Goal: Find specific page/section: Find specific page/section

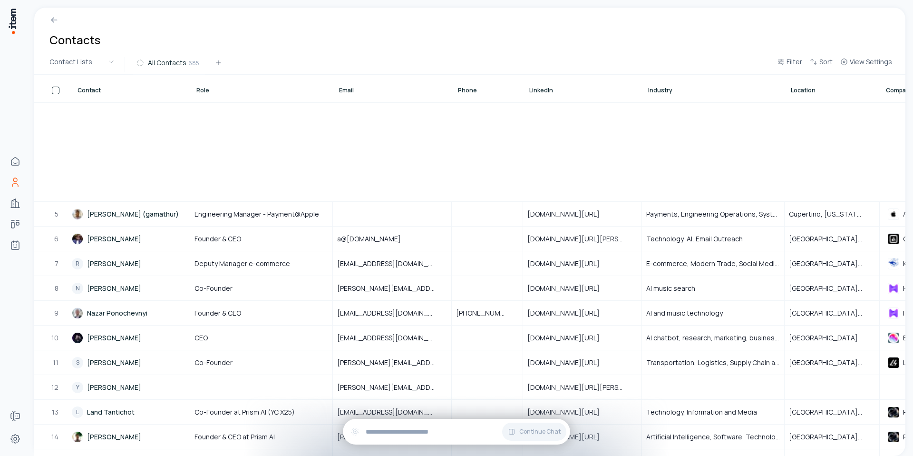
scroll to position [353, 0]
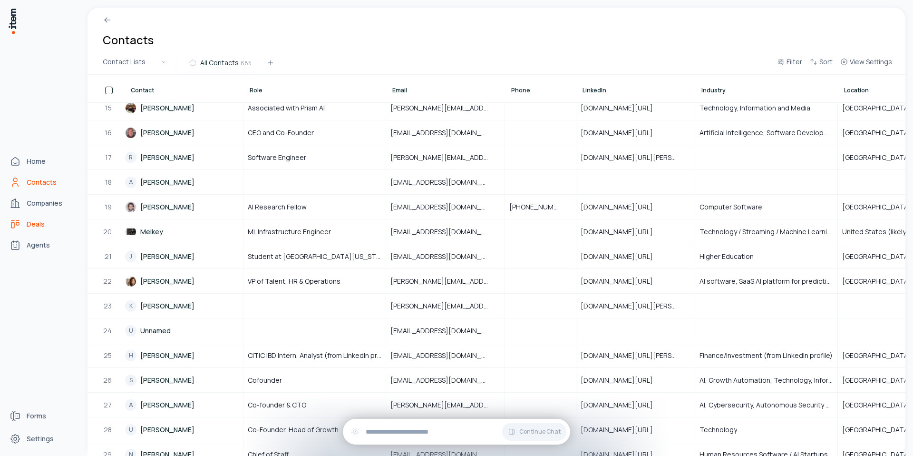
click at [34, 221] on span "Deals" at bounding box center [36, 224] width 18 height 10
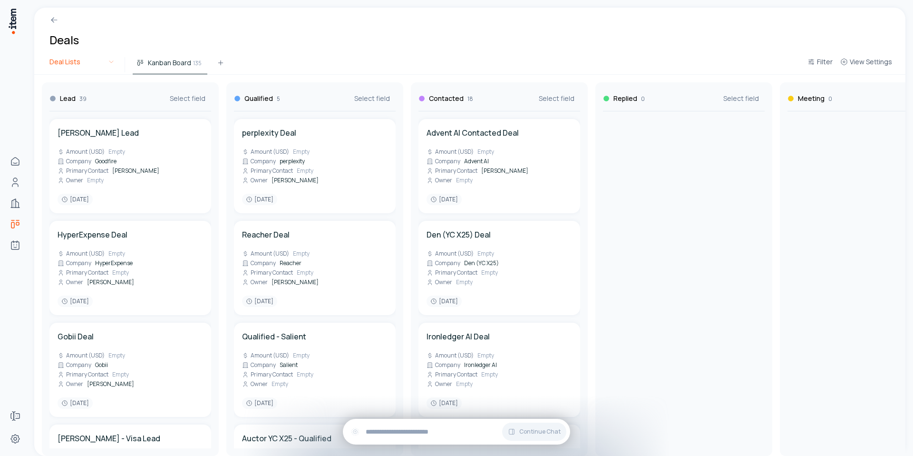
click at [87, 67] on html "Home Contacts Companies Deals Agents Forms Settings Deals Deal Lists Kanban Boa…" at bounding box center [456, 228] width 913 height 456
click at [179, 65] on html "Home Contacts Companies Deals Agents Forms Settings Deals Deal Lists Kanban Boa…" at bounding box center [456, 228] width 913 height 456
click at [215, 62] on button at bounding box center [220, 64] width 19 height 17
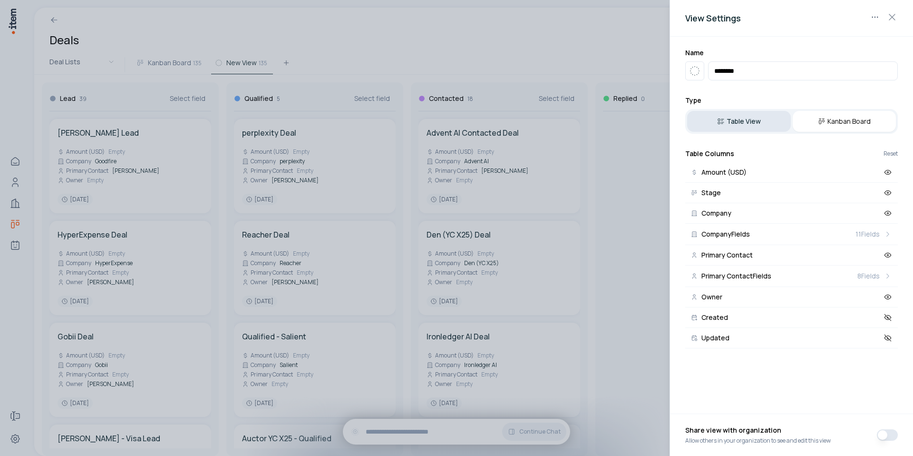
click at [754, 125] on button "Table View" at bounding box center [739, 121] width 104 height 21
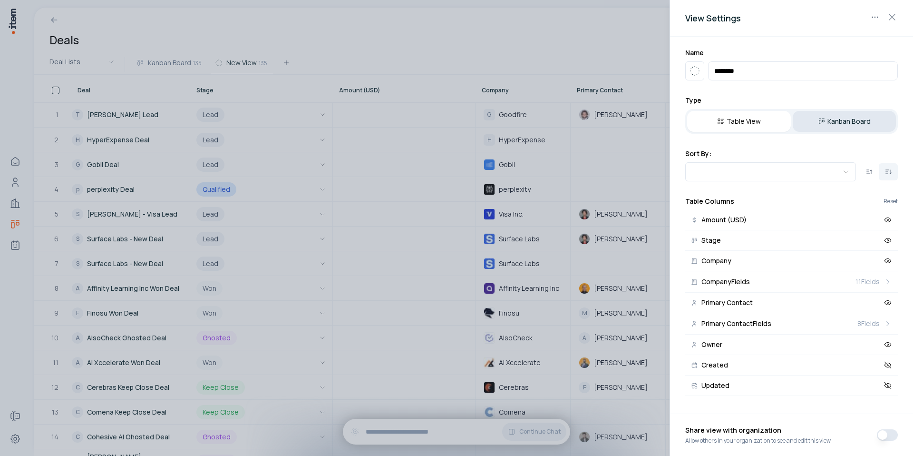
click at [864, 126] on button "Kanban Board" at bounding box center [845, 121] width 104 height 21
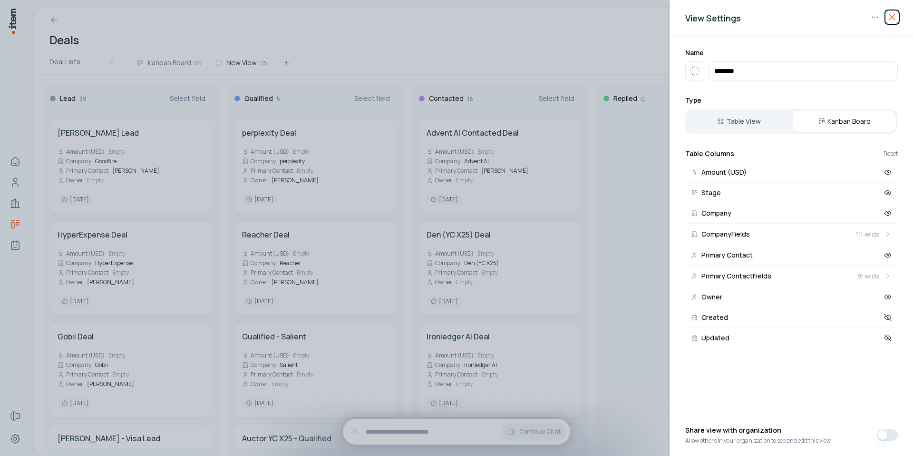
click at [894, 18] on icon "button" at bounding box center [891, 16] width 11 height 11
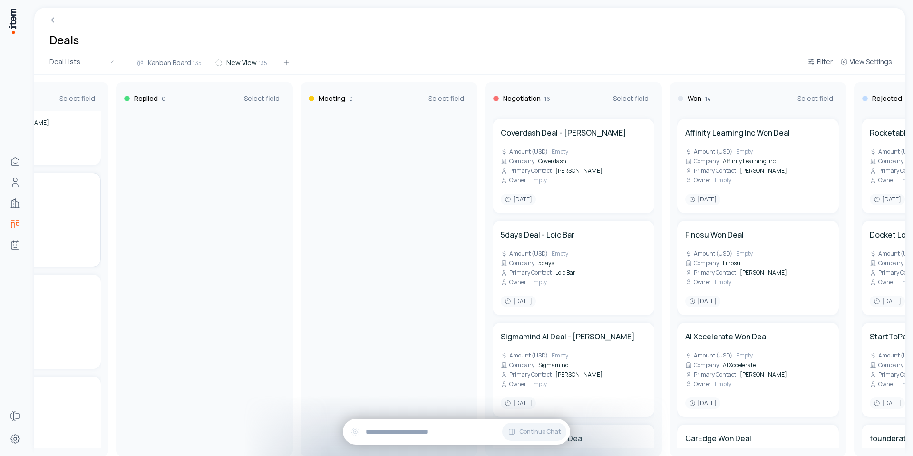
scroll to position [0, 481]
click at [556, 194] on div "Coverdash Deal - [PERSON_NAME] Amount (USD) Empty Company Coverdash Primary Con…" at bounding box center [572, 166] width 146 height 78
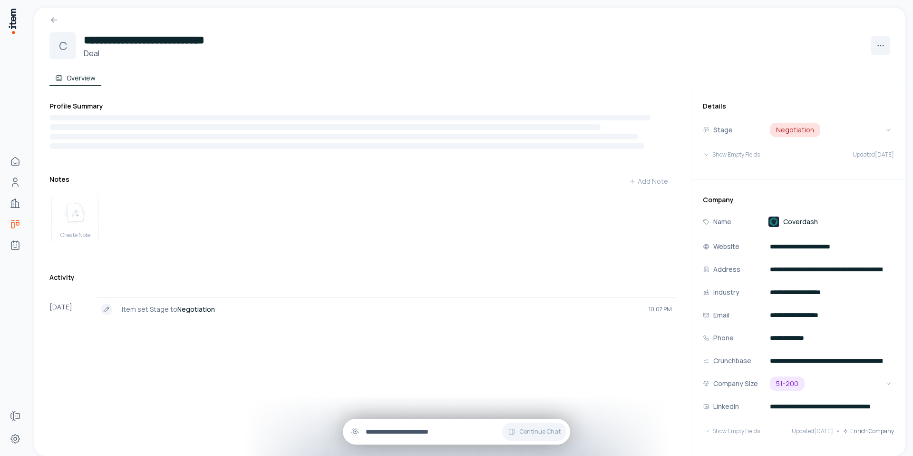
click at [420, 435] on input "text" at bounding box center [464, 431] width 197 height 10
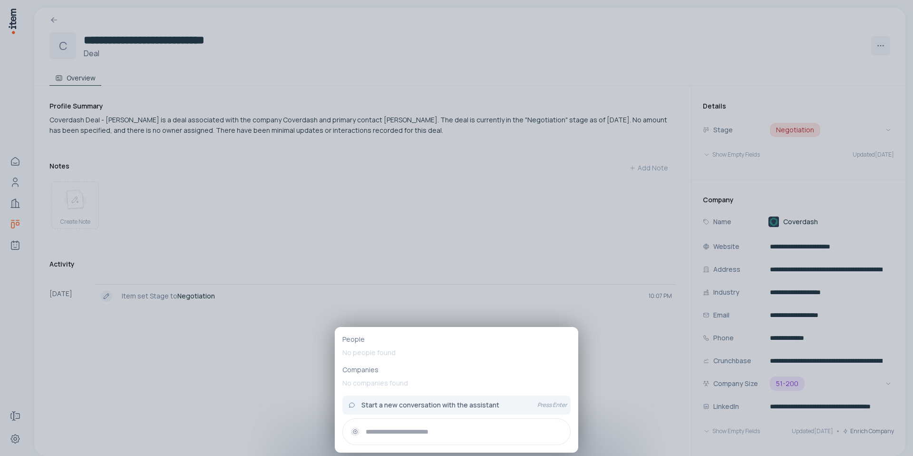
click at [340, 207] on div at bounding box center [456, 228] width 913 height 456
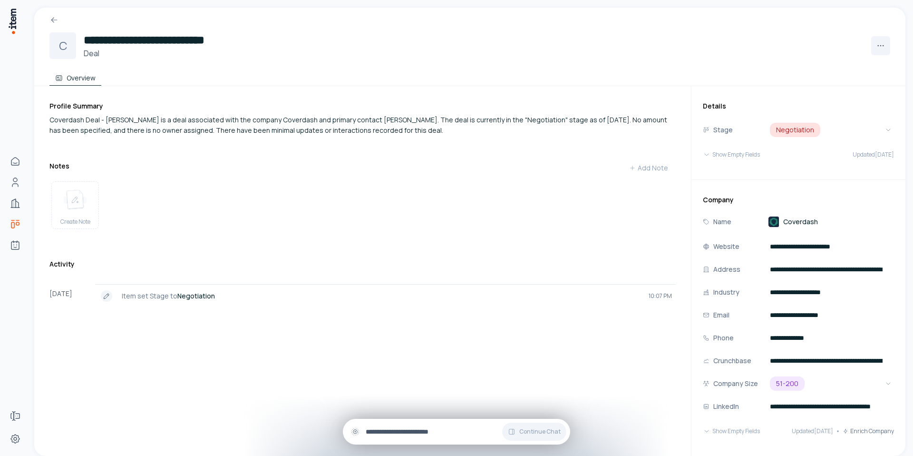
click at [404, 431] on input "text" at bounding box center [464, 431] width 197 height 10
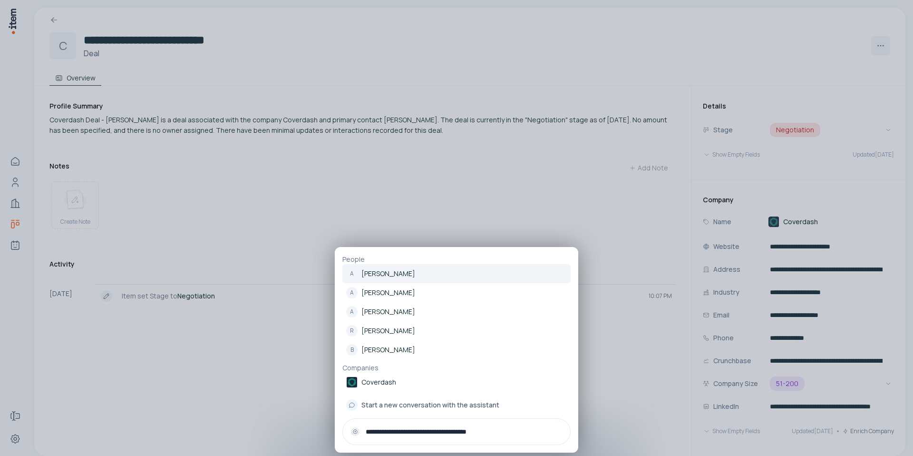
type input "**********"
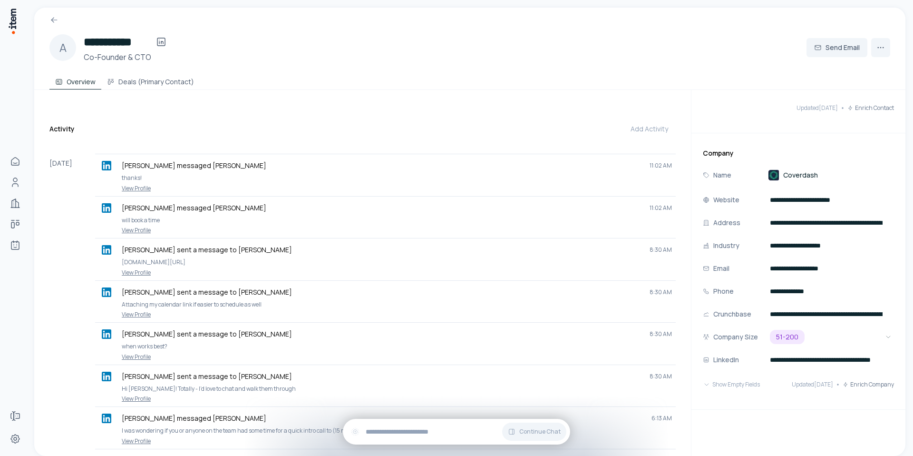
scroll to position [186, 0]
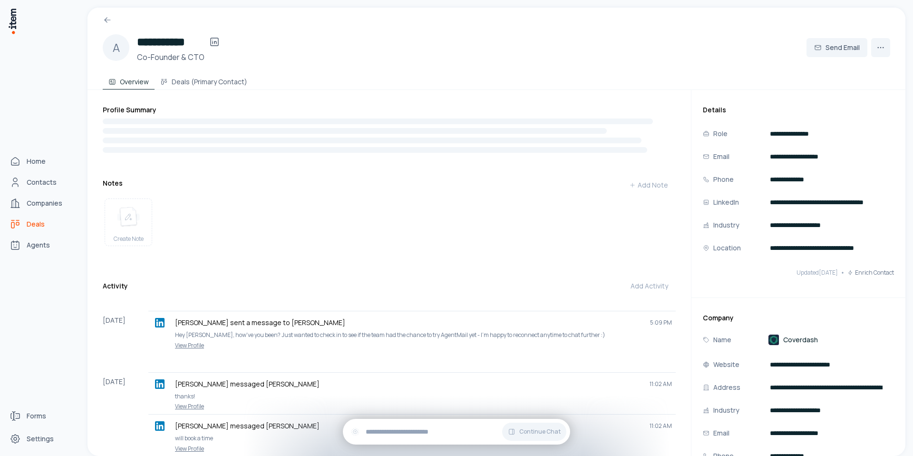
click at [36, 231] on link "Deals" at bounding box center [42, 223] width 72 height 19
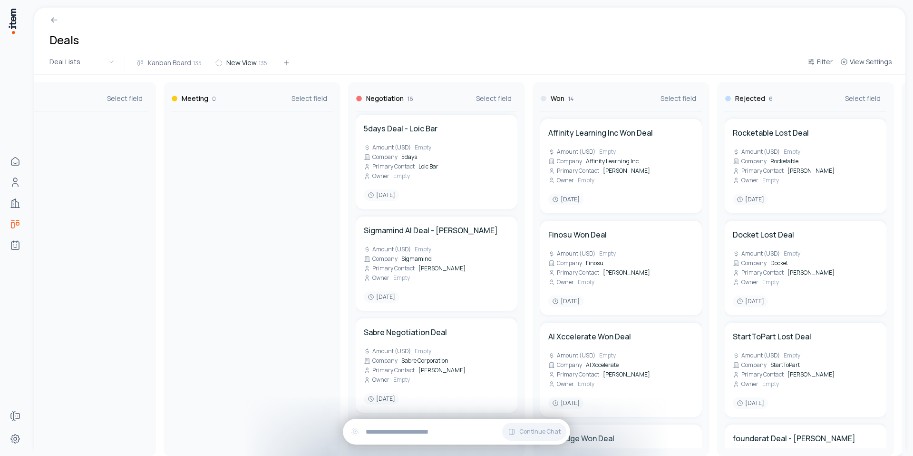
scroll to position [0, 617]
click at [468, 157] on div "5days Deal - Loic Bar Amount (USD) Empty Company 5days Primary Contact Loic Bar…" at bounding box center [436, 162] width 146 height 78
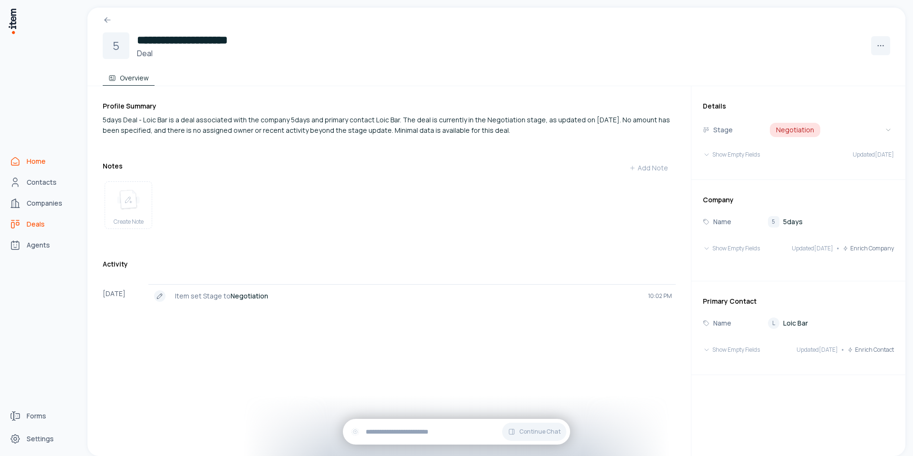
click at [32, 159] on span "Home" at bounding box center [36, 161] width 19 height 10
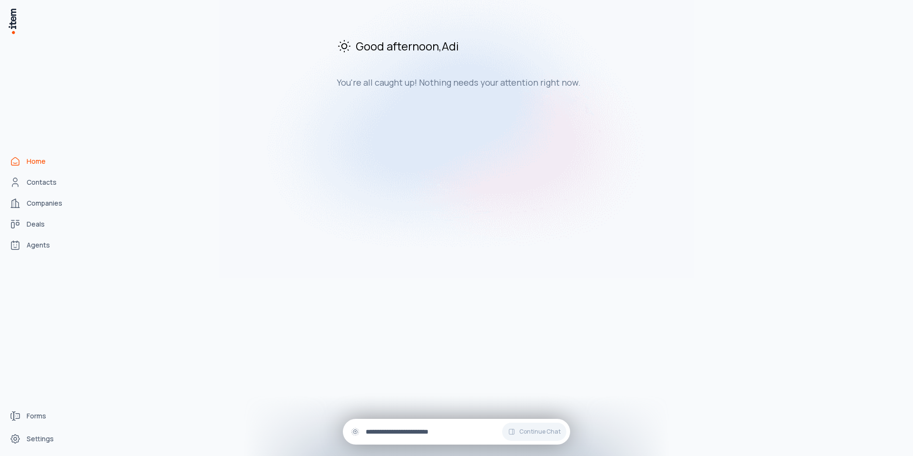
click at [395, 428] on input "text" at bounding box center [464, 431] width 197 height 10
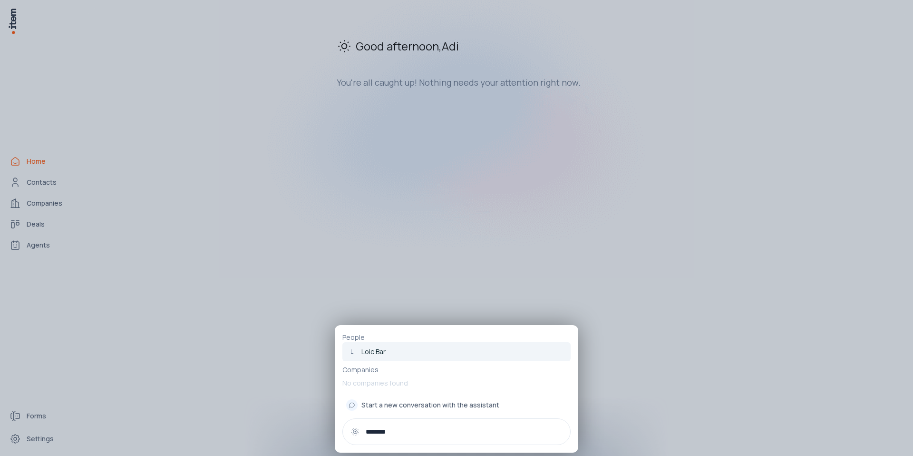
type input "********"
click at [386, 350] on link "L Loic Bar" at bounding box center [456, 351] width 228 height 19
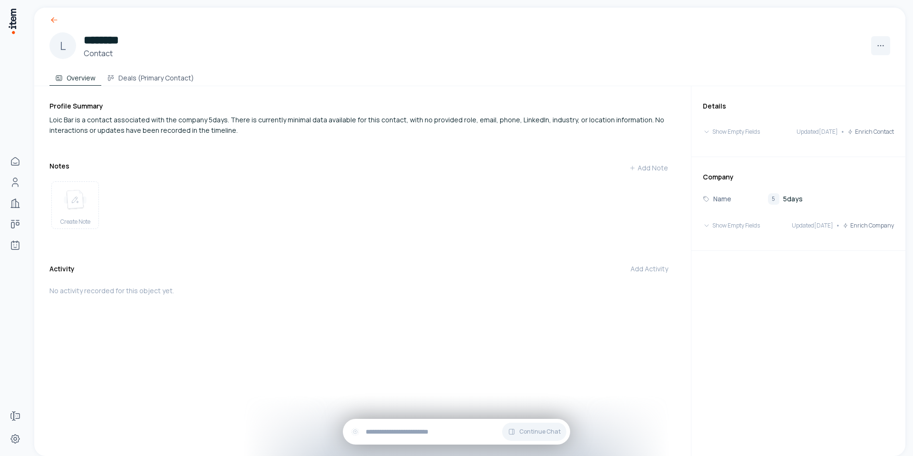
click at [50, 22] on icon at bounding box center [54, 20] width 10 height 10
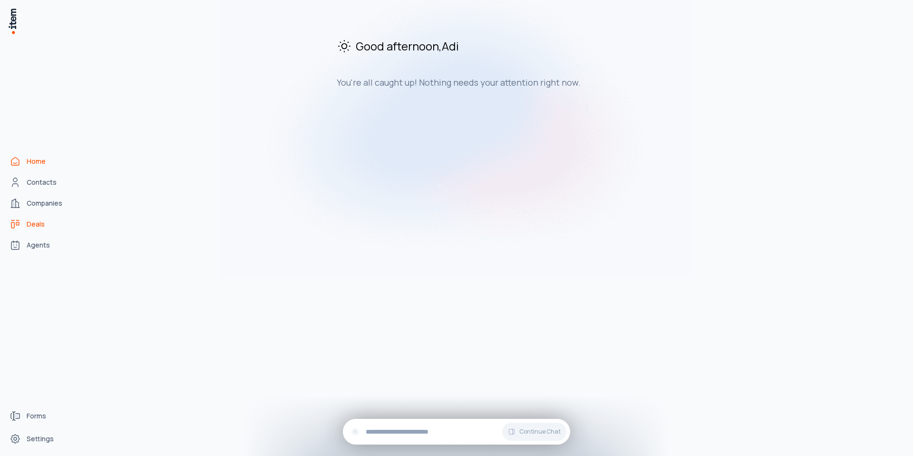
click at [34, 223] on span "Deals" at bounding box center [36, 224] width 18 height 10
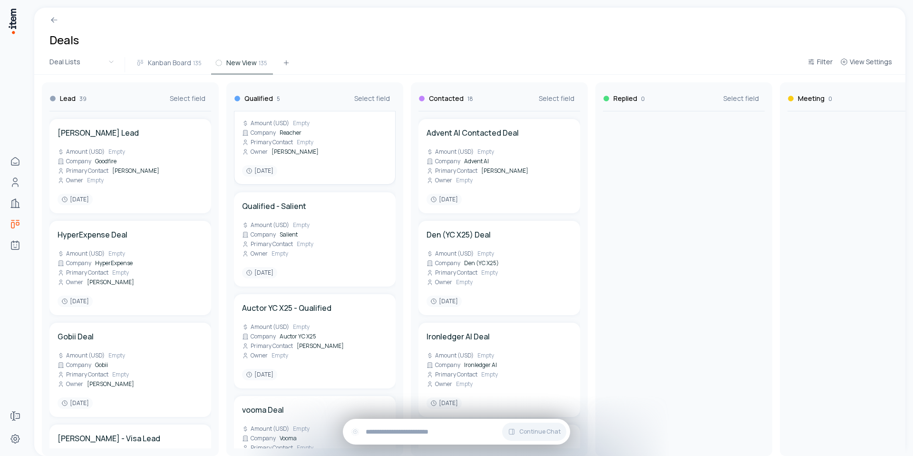
scroll to position [131, 0]
